Goal: Task Accomplishment & Management: Complete application form

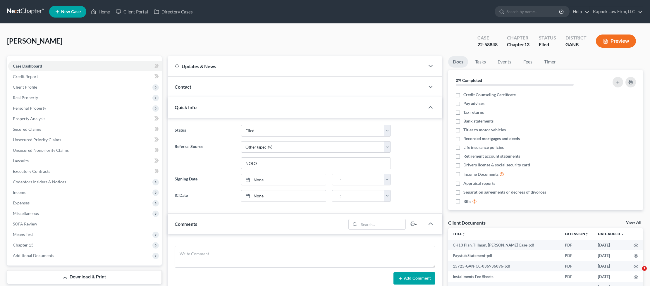
select select "2"
select select "6"
click at [37, 89] on span "Client Profile" at bounding box center [84, 87] width 153 height 11
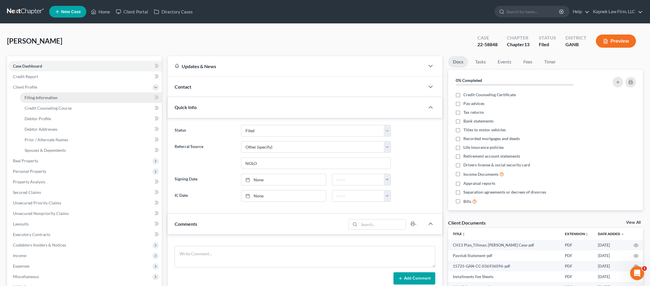
click at [39, 99] on span "Filing Information" at bounding box center [41, 97] width 33 height 5
select select "1"
select select "0"
select select "3"
select select "10"
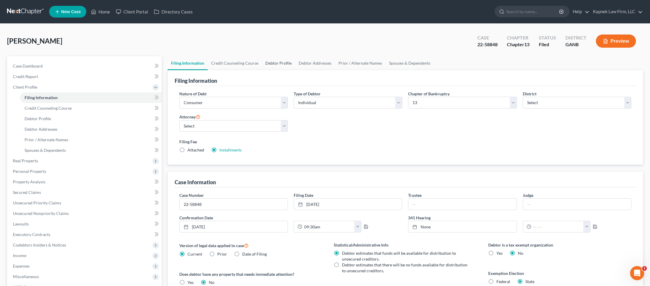
click at [275, 64] on link "Debtor Profile" at bounding box center [278, 63] width 33 height 14
select select "4"
select select "1"
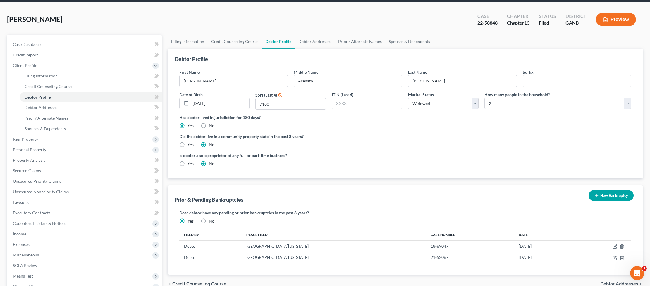
scroll to position [21, 0]
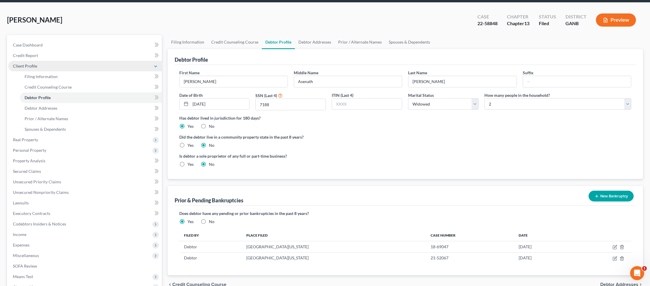
click at [30, 66] on span "Client Profile" at bounding box center [25, 65] width 24 height 5
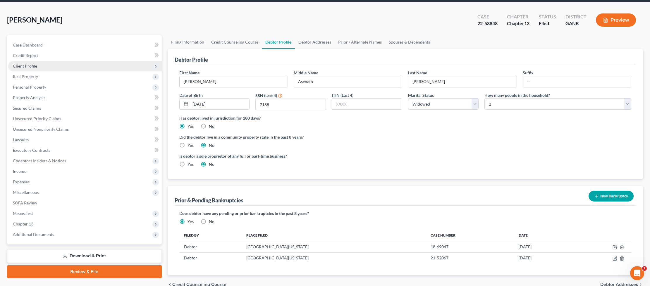
click at [33, 67] on span "Client Profile" at bounding box center [25, 65] width 24 height 5
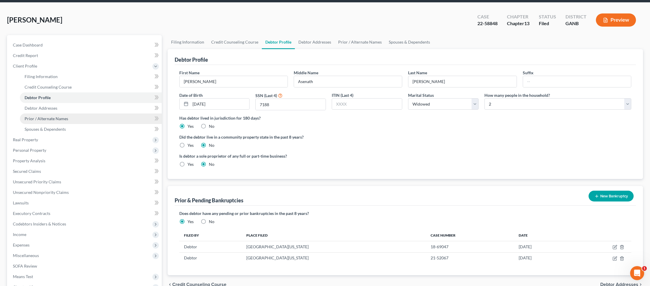
click at [61, 119] on span "Prior / Alternate Names" at bounding box center [47, 118] width 44 height 5
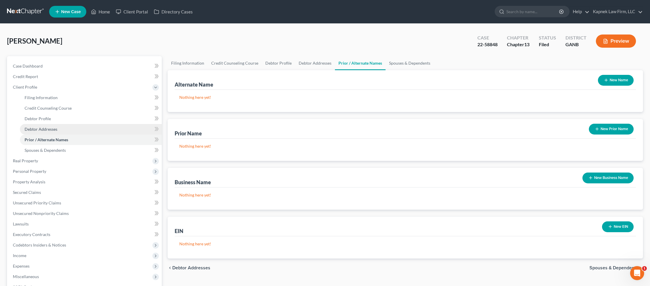
click at [55, 127] on span "Debtor Addresses" at bounding box center [41, 129] width 33 height 5
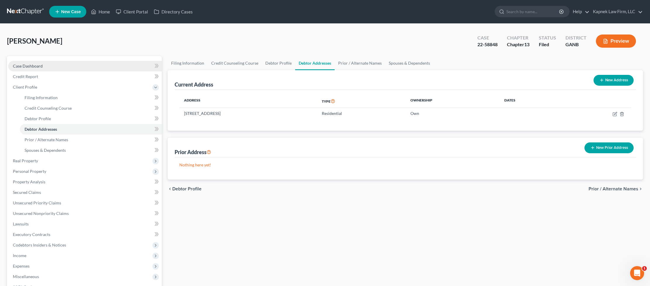
click at [34, 65] on span "Case Dashboard" at bounding box center [28, 65] width 30 height 5
select select "2"
select select "6"
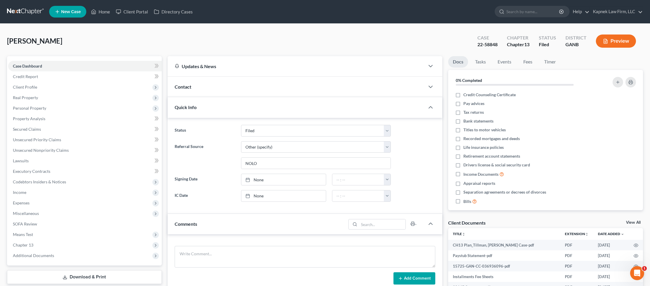
click at [410, 77] on div "Contact" at bounding box center [296, 87] width 257 height 20
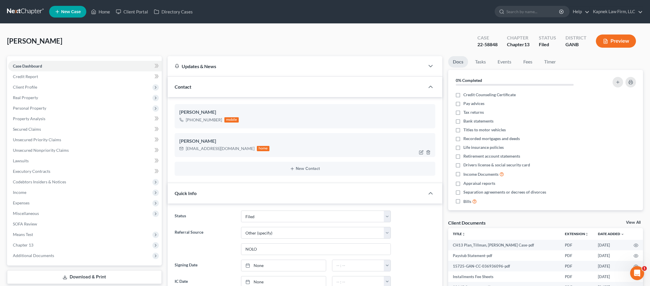
click at [202, 149] on div "[EMAIL_ADDRESS][DOMAIN_NAME]" at bounding box center [220, 149] width 69 height 6
click at [220, 149] on div "[EMAIL_ADDRESS][DOMAIN_NAME]" at bounding box center [220, 149] width 69 height 6
copy div "[EMAIL_ADDRESS][DOMAIN_NAME]"
